Goal: Use online tool/utility: Utilize a website feature to perform a specific function

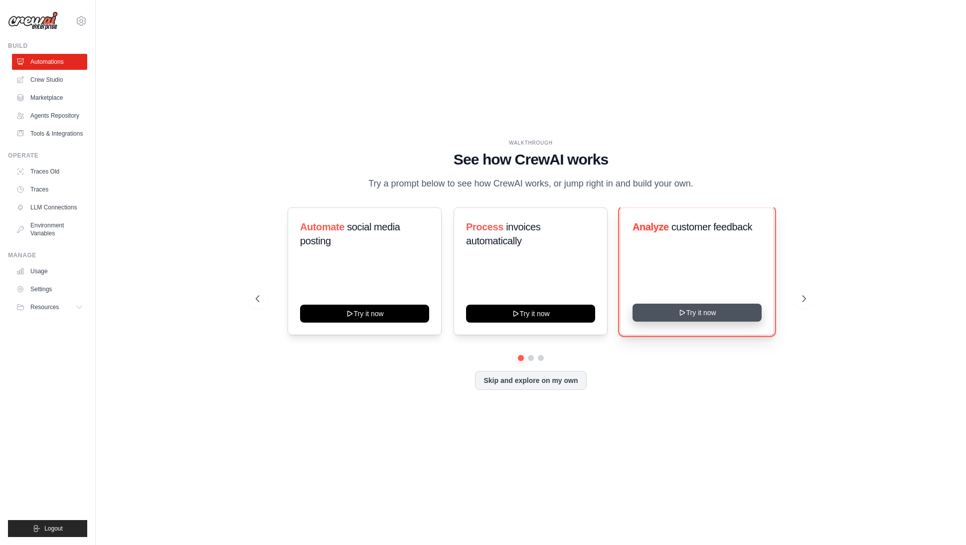
click at [682, 311] on icon at bounding box center [682, 312] width 4 height 5
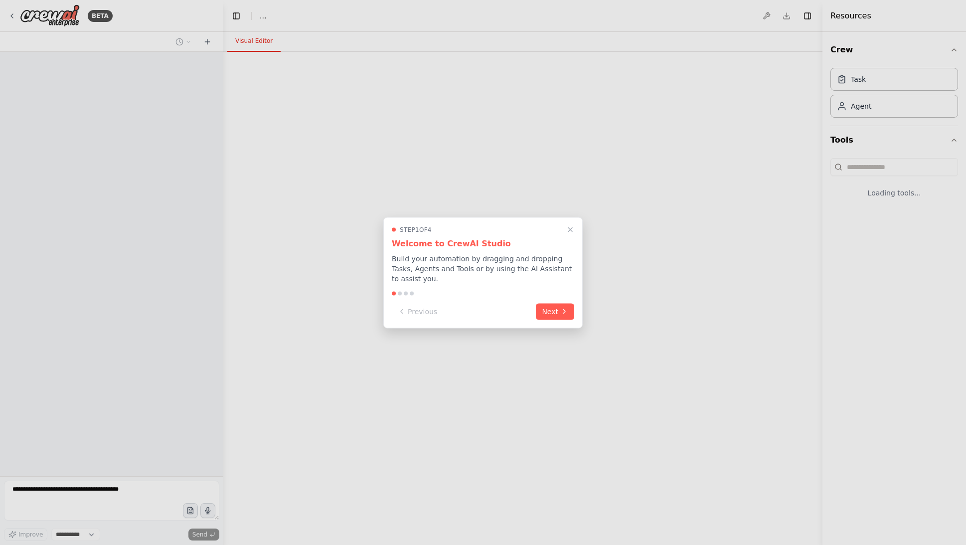
select select "****"
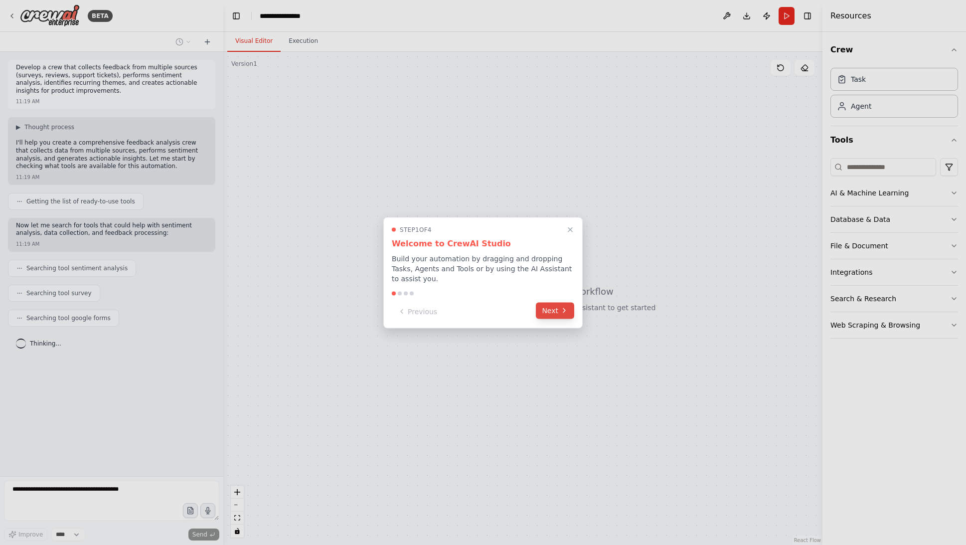
click at [555, 305] on button "Next" at bounding box center [555, 310] width 38 height 16
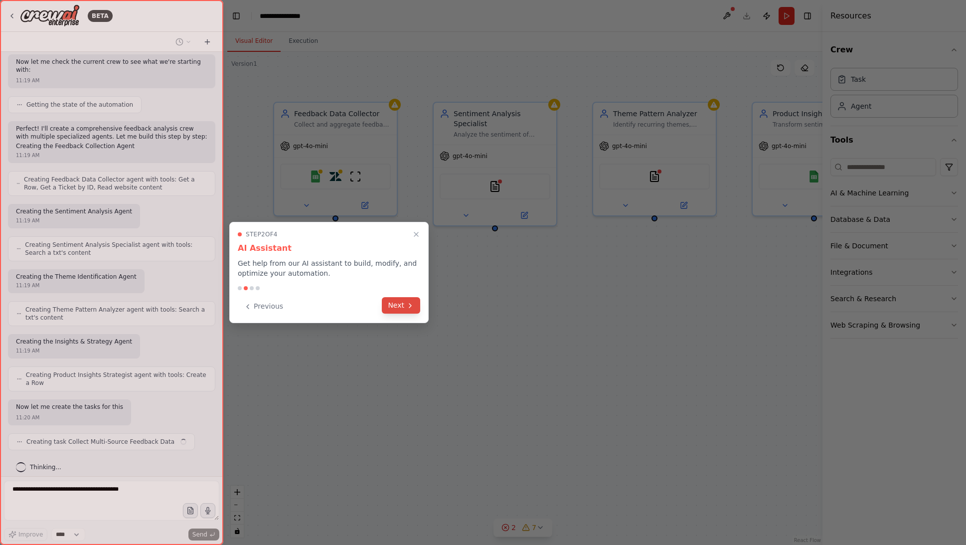
scroll to position [362, 0]
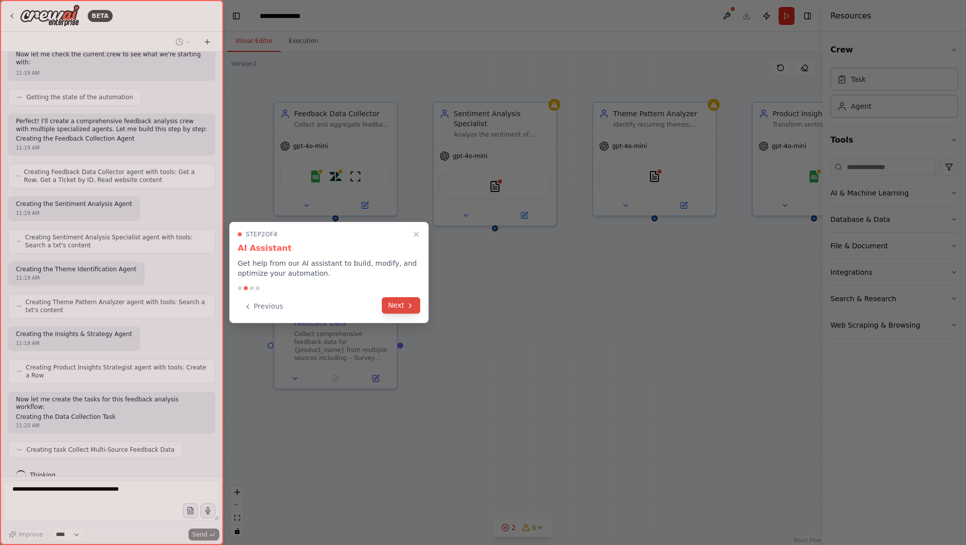
click at [400, 305] on button "Next" at bounding box center [401, 305] width 38 height 16
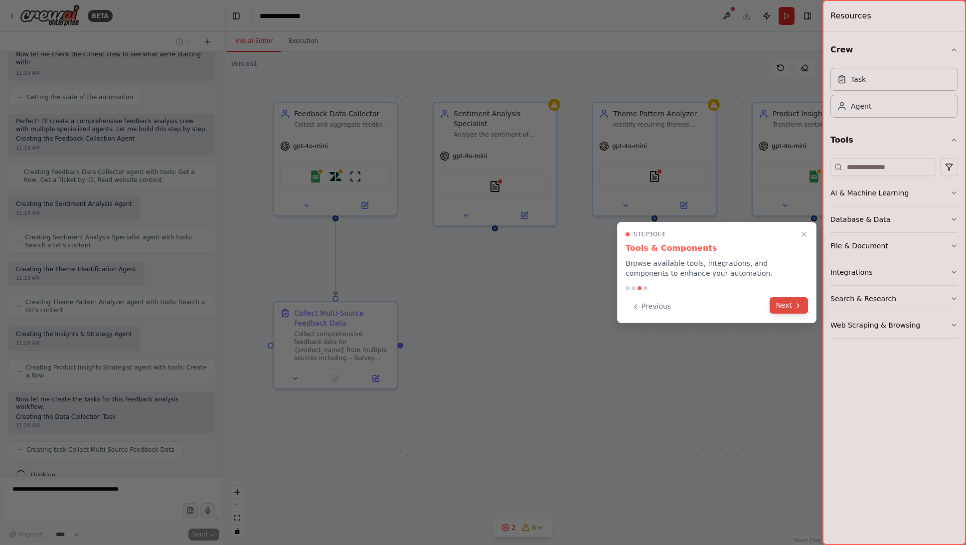
click at [792, 303] on button "Next" at bounding box center [789, 305] width 38 height 16
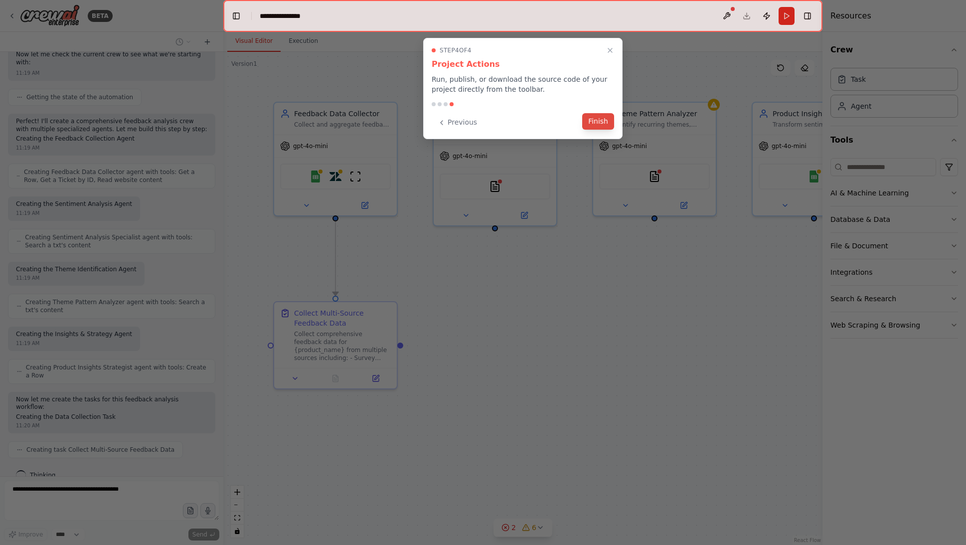
click at [598, 120] on button "Finish" at bounding box center [598, 121] width 32 height 16
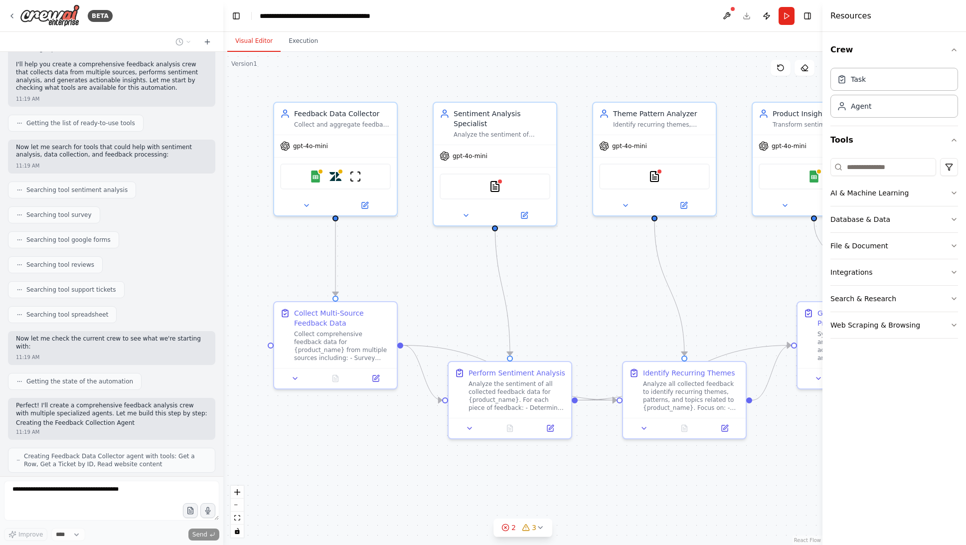
scroll to position [0, 0]
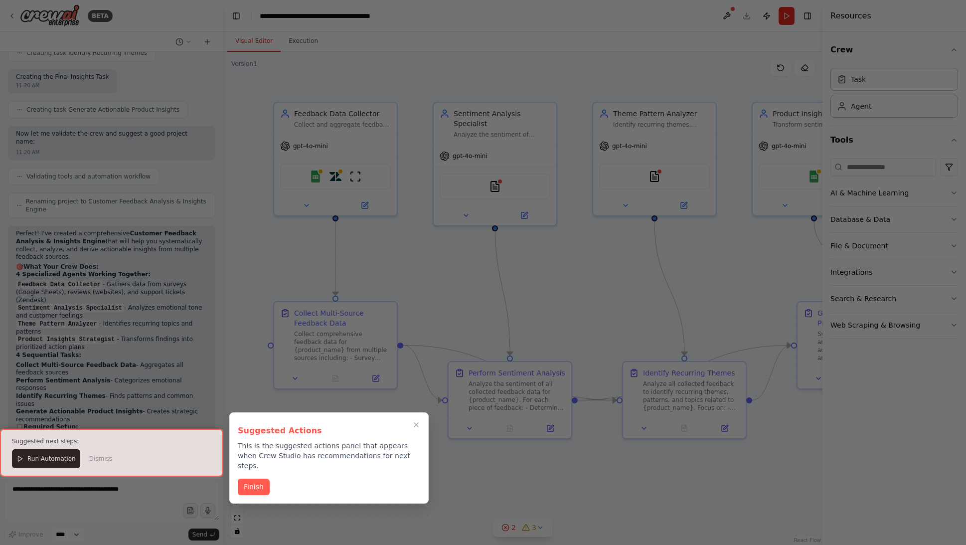
click at [39, 465] on div at bounding box center [111, 453] width 223 height 48
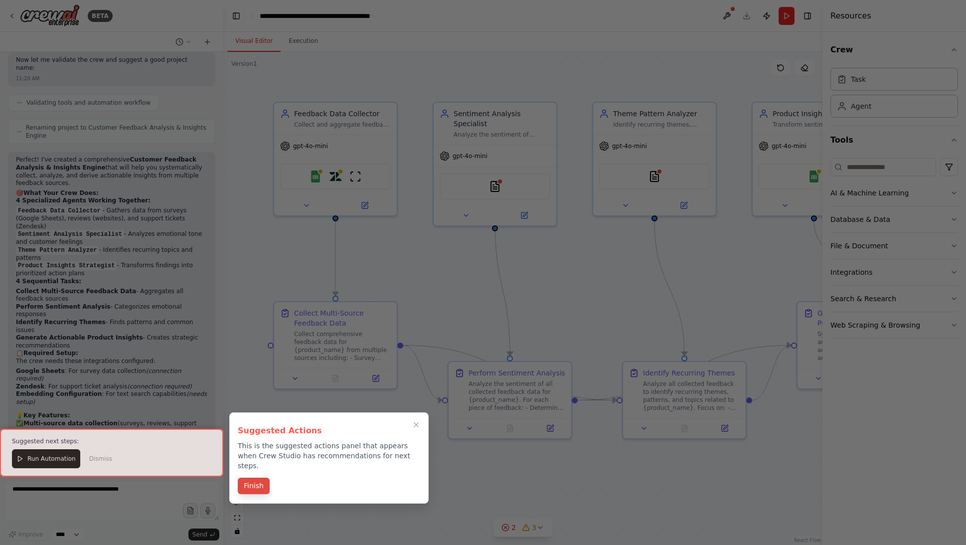
click at [252, 478] on button "Finish" at bounding box center [254, 486] width 32 height 16
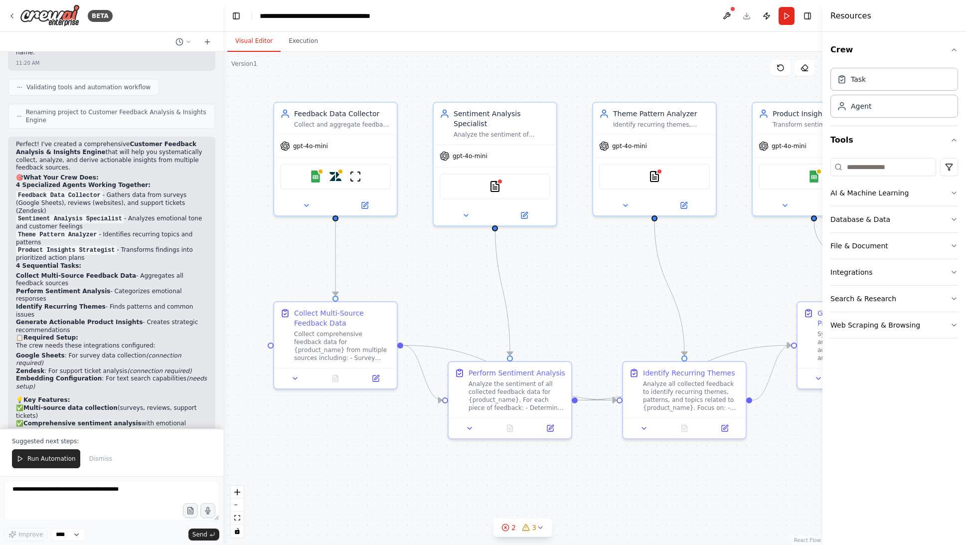
scroll to position [971, 0]
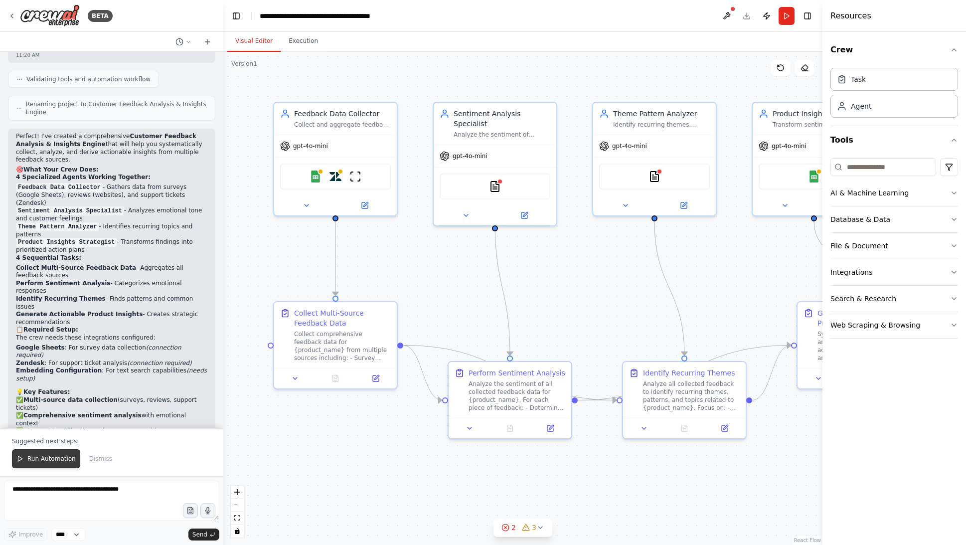
click at [21, 459] on icon at bounding box center [19, 458] width 7 height 7
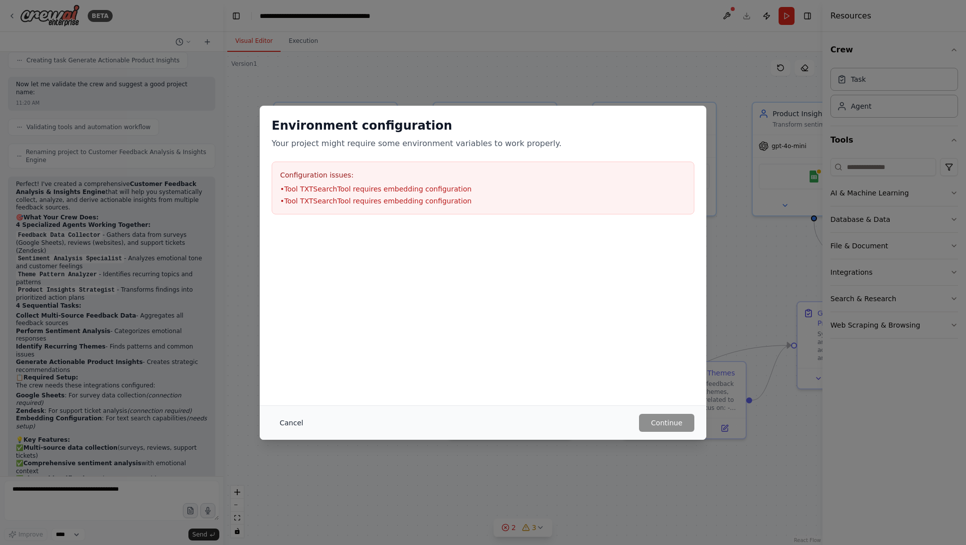
click at [288, 421] on button "Cancel" at bounding box center [291, 423] width 39 height 18
